Goal: Information Seeking & Learning: Learn about a topic

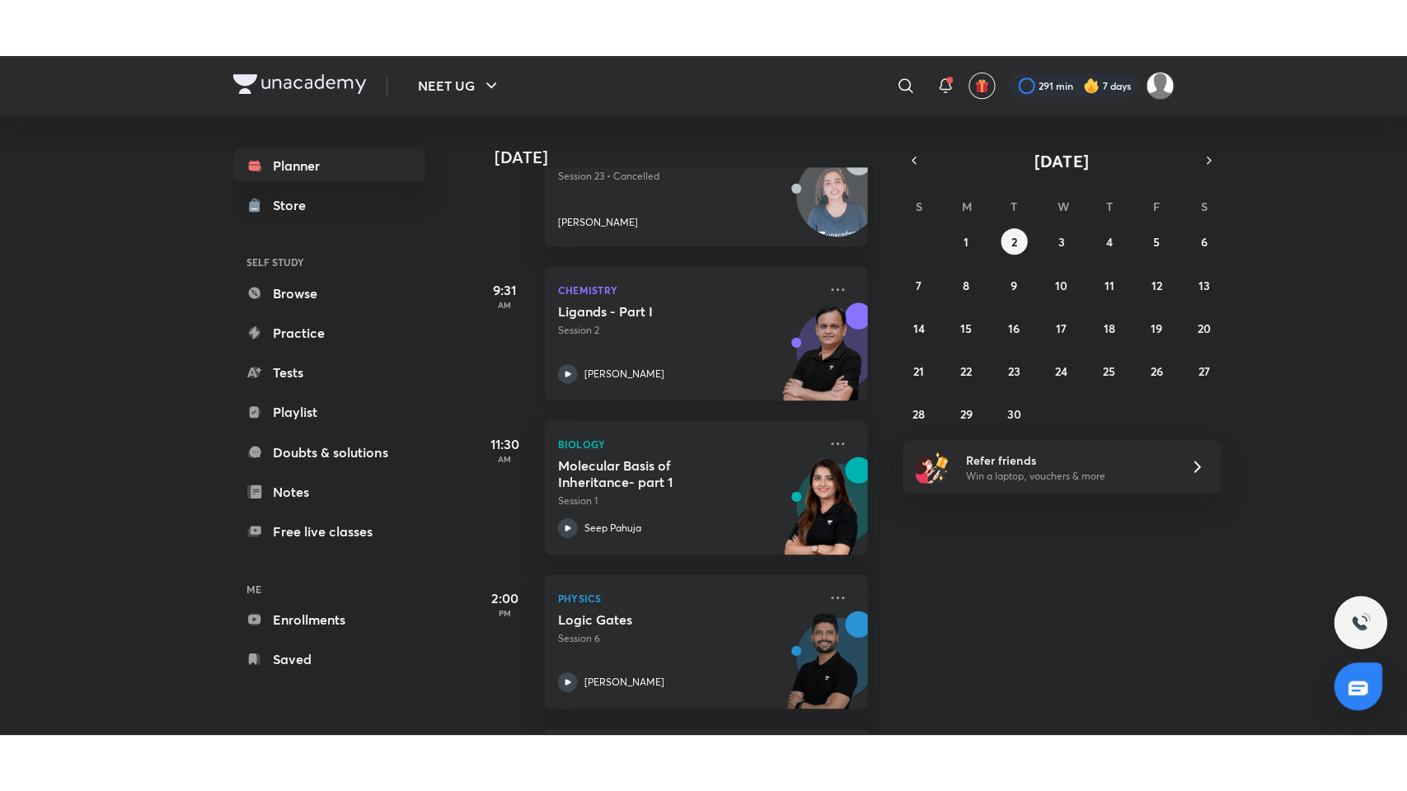
scroll to position [305, 0]
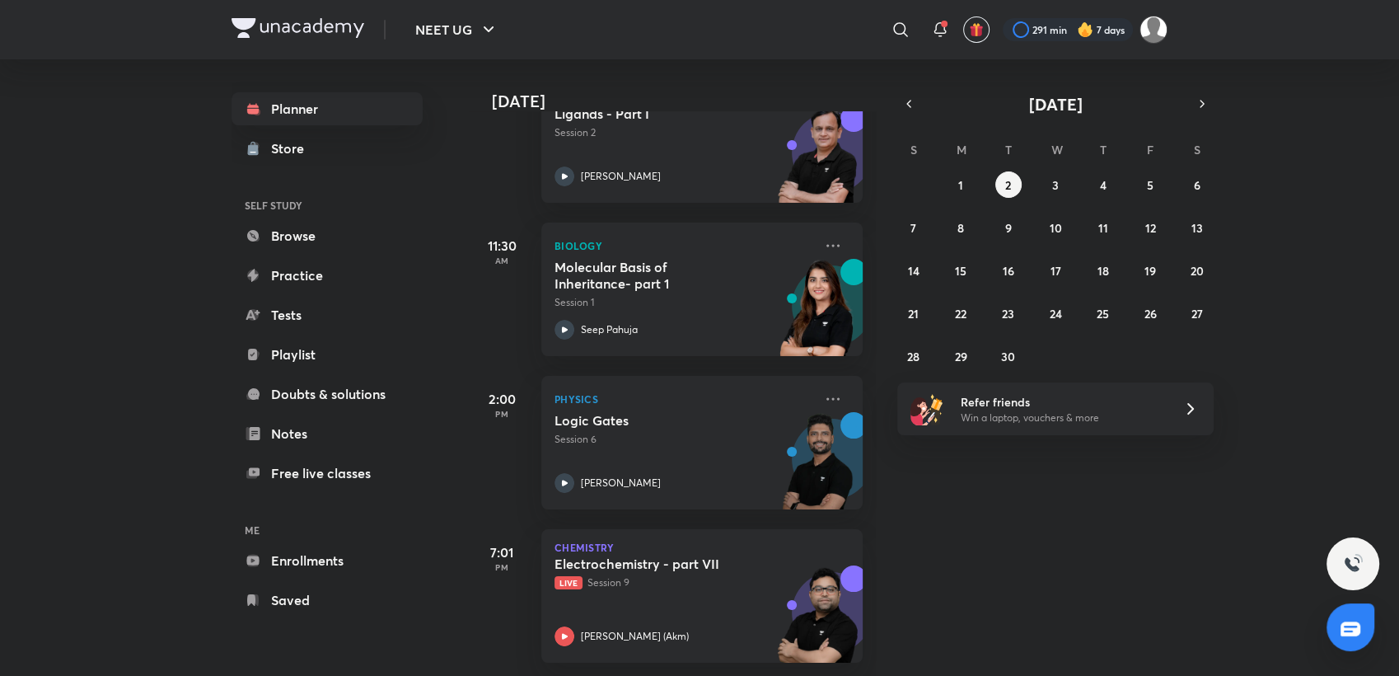
click at [678, 656] on div "[DATE] Good evening, [PERSON_NAME] You have 5 events [DATE] 7:30 AM Biology Exc…" at bounding box center [672, 367] width 407 height 616
click at [679, 626] on div "[PERSON_NAME] (Akm)" at bounding box center [684, 636] width 259 height 20
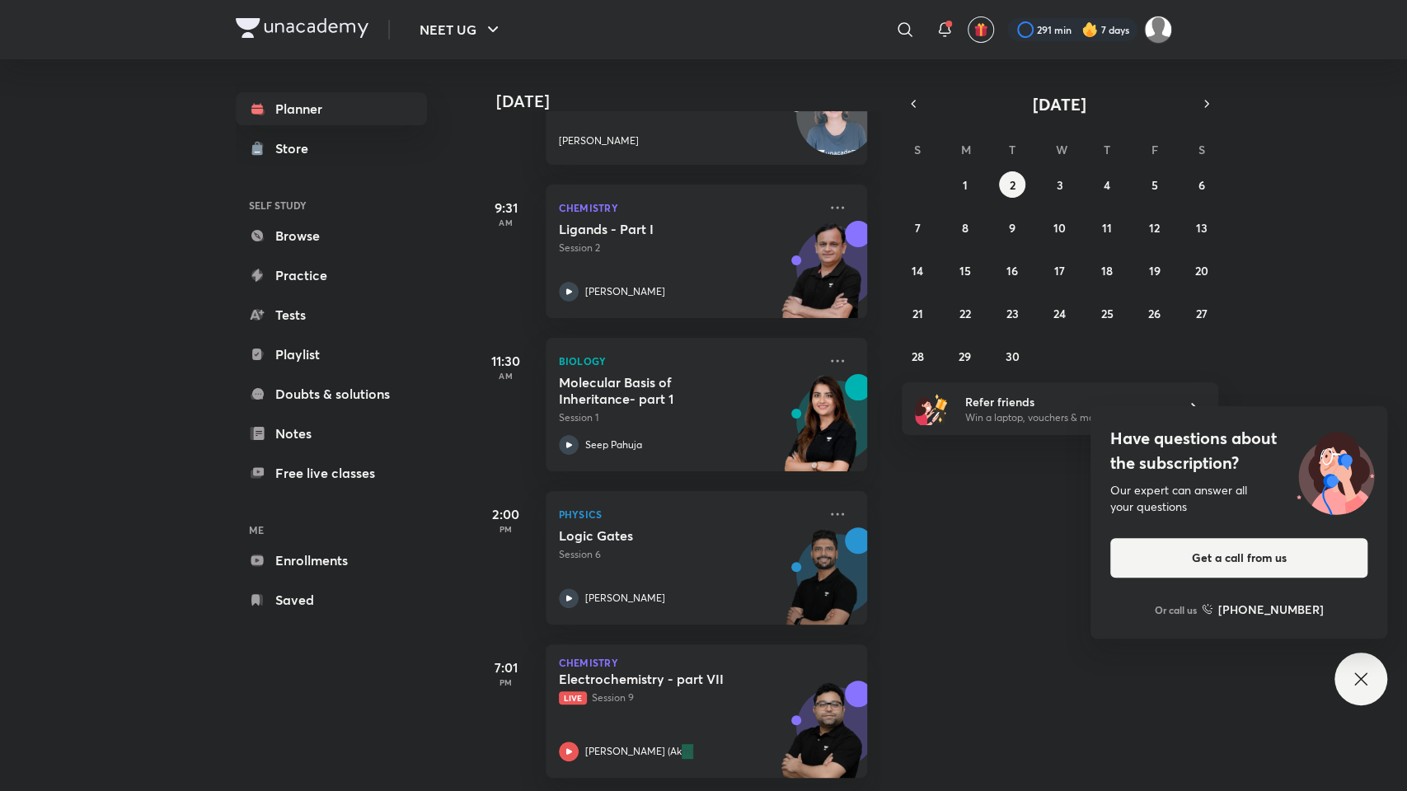
scroll to position [190, 0]
